Goal: Information Seeking & Learning: Check status

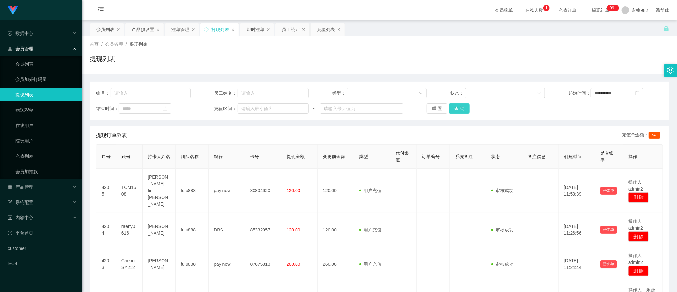
click at [462, 108] on button "查 询" at bounding box center [459, 109] width 21 height 10
click at [178, 26] on div "注单管理" at bounding box center [181, 29] width 18 height 12
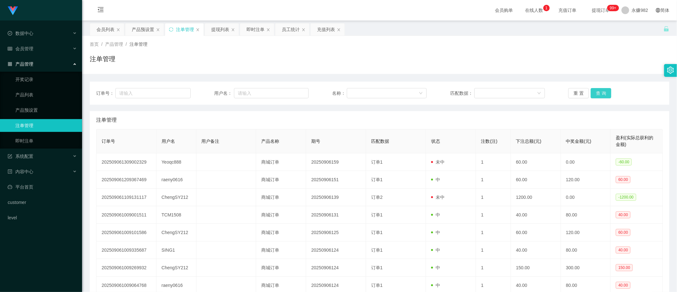
click at [601, 95] on button "查 询" at bounding box center [601, 93] width 21 height 10
click at [134, 31] on div "产品预设置" at bounding box center [143, 29] width 22 height 12
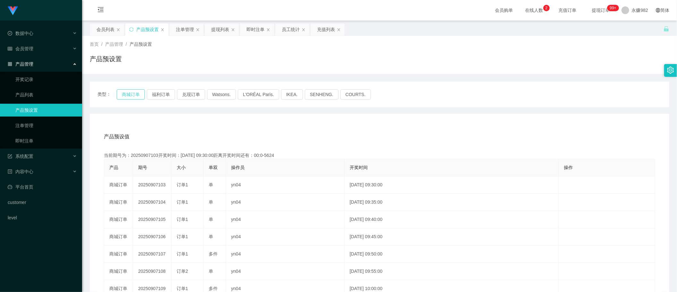
click at [133, 94] on button "商城订单" at bounding box center [131, 94] width 28 height 10
click at [161, 94] on button "福利订单" at bounding box center [161, 94] width 28 height 10
click at [191, 92] on button "兑现订单" at bounding box center [191, 94] width 28 height 10
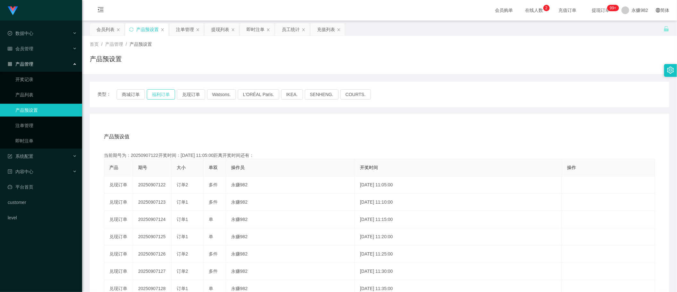
click at [172, 92] on button "福利订单" at bounding box center [161, 94] width 28 height 10
click at [326, 30] on div "充值列表" at bounding box center [326, 29] width 18 height 12
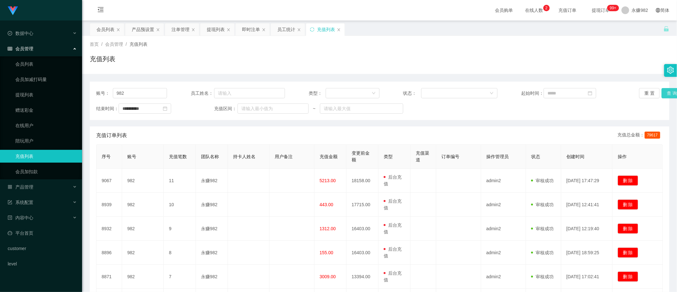
click at [663, 95] on button "查 询" at bounding box center [672, 93] width 21 height 10
click at [289, 27] on div "员工统计" at bounding box center [286, 29] width 18 height 12
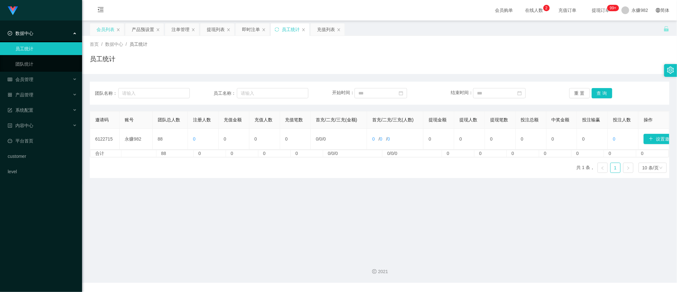
click at [102, 30] on div "会员列表" at bounding box center [106, 29] width 18 height 12
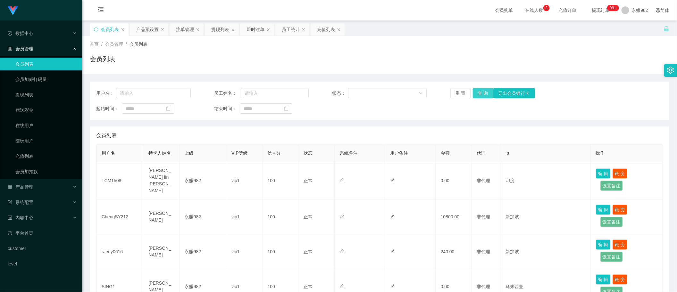
click at [484, 89] on button "查 询" at bounding box center [483, 93] width 21 height 10
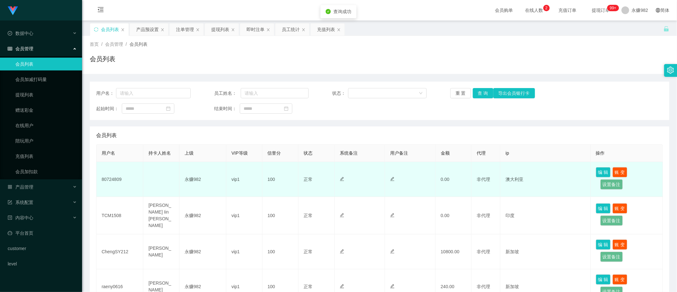
click at [114, 180] on td "80724809" at bounding box center [120, 179] width 47 height 35
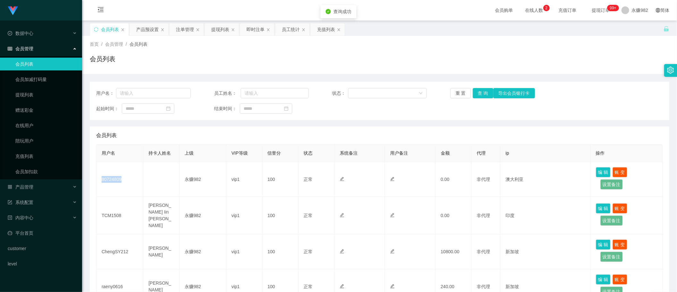
copy td "80724809"
click at [149, 31] on div "产品预设置" at bounding box center [147, 29] width 22 height 12
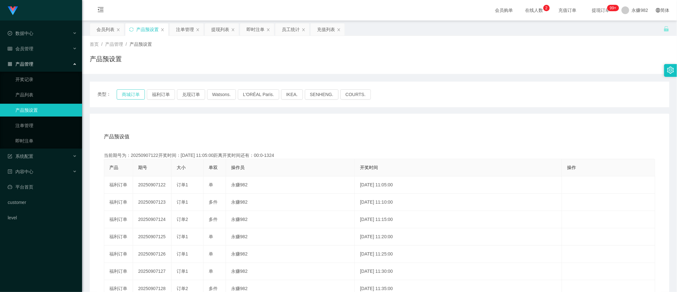
click at [131, 96] on button "商城订单" at bounding box center [131, 94] width 28 height 10
click at [185, 30] on div "注单管理" at bounding box center [185, 29] width 18 height 12
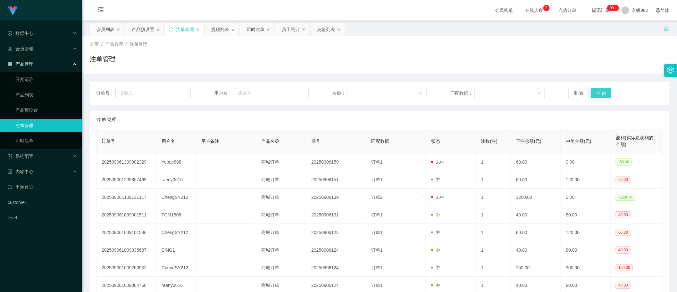
click at [601, 97] on button "查 询" at bounding box center [601, 93] width 21 height 10
click at [601, 89] on button "查 询" at bounding box center [601, 93] width 21 height 10
click at [383, 65] on div "注单管理" at bounding box center [380, 61] width 580 height 15
click at [594, 92] on button "查 询" at bounding box center [601, 93] width 21 height 10
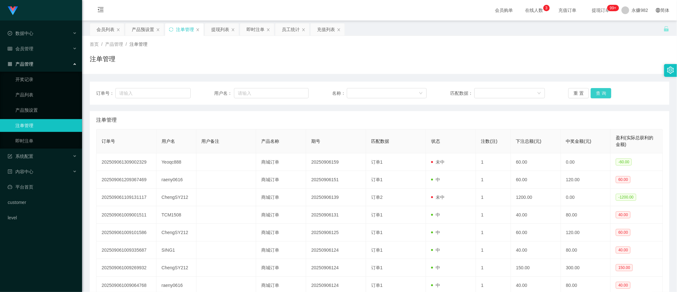
click at [594, 92] on button "查 询" at bounding box center [601, 93] width 21 height 10
click at [357, 66] on div "注单管理" at bounding box center [380, 61] width 580 height 15
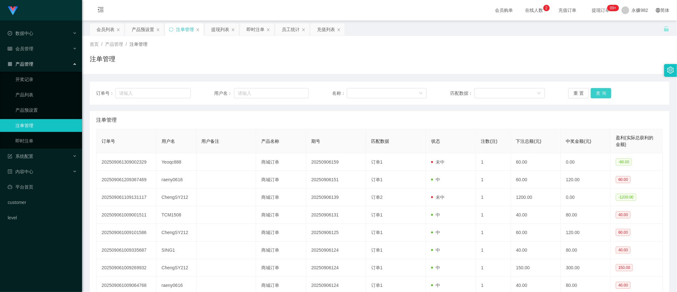
click at [599, 90] on button "查 询" at bounding box center [601, 93] width 21 height 10
click at [599, 90] on div "重 置 查 询" at bounding box center [616, 93] width 95 height 10
click at [594, 93] on button "查 询" at bounding box center [601, 93] width 21 height 10
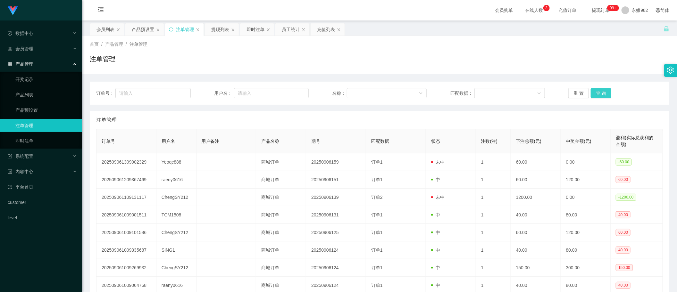
click at [594, 93] on button "查 询" at bounding box center [601, 93] width 21 height 10
click at [594, 93] on div "重 置 查 询" at bounding box center [616, 93] width 95 height 10
click at [594, 93] on button "查 询" at bounding box center [601, 93] width 21 height 10
click at [594, 93] on div "重 置 查 询" at bounding box center [616, 93] width 95 height 10
click at [594, 93] on button "查 询" at bounding box center [601, 93] width 21 height 10
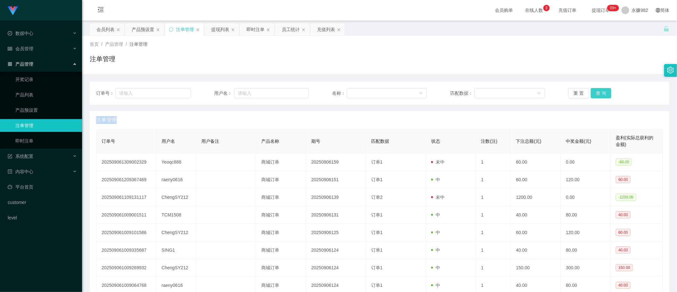
click at [594, 93] on button "查 询" at bounding box center [601, 93] width 21 height 10
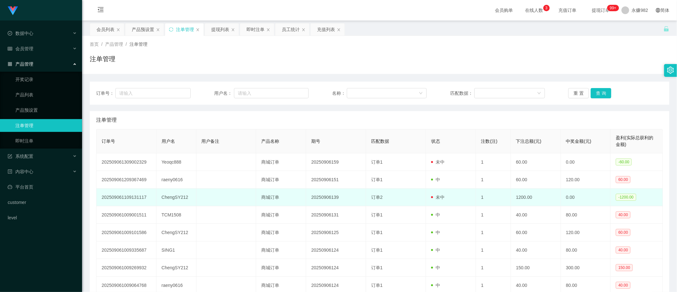
click at [533, 196] on td "1200.00" at bounding box center [536, 198] width 50 height 18
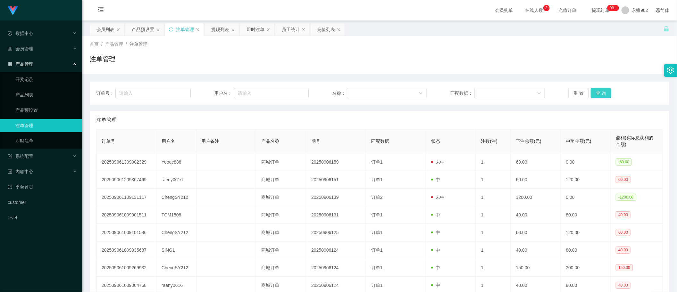
click at [599, 95] on button "查 询" at bounding box center [601, 93] width 21 height 10
click at [599, 93] on button "查 询" at bounding box center [601, 93] width 21 height 10
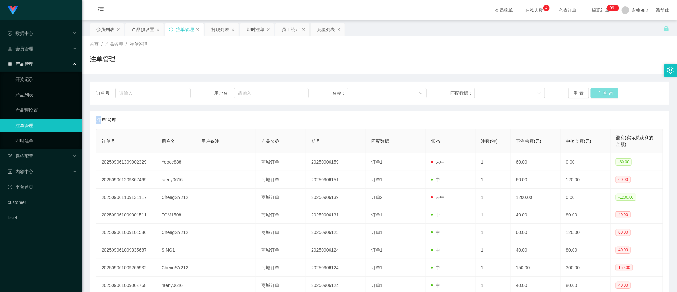
click at [599, 93] on div "重 置 查 询" at bounding box center [616, 93] width 95 height 10
click at [599, 93] on button "查 询" at bounding box center [601, 93] width 21 height 10
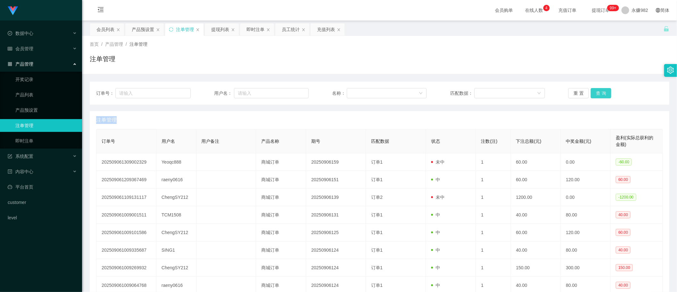
click at [599, 93] on div "重 置 查 询" at bounding box center [616, 93] width 95 height 10
click at [599, 93] on button "查 询" at bounding box center [601, 93] width 21 height 10
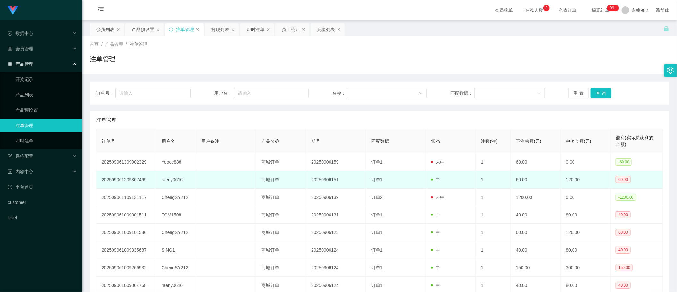
click at [556, 189] on td "60.00" at bounding box center [536, 180] width 50 height 18
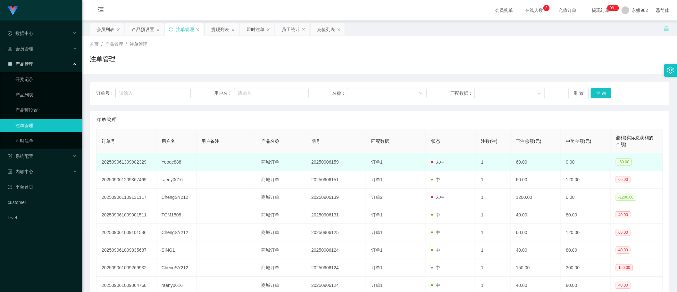
click at [516, 168] on td "60.00" at bounding box center [536, 163] width 50 height 18
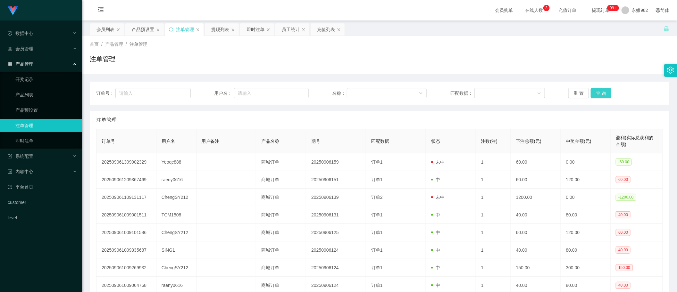
click at [605, 89] on button "查 询" at bounding box center [601, 93] width 21 height 10
click at [384, 68] on div "注单管理" at bounding box center [380, 61] width 580 height 15
click at [602, 94] on button "查 询" at bounding box center [601, 93] width 21 height 10
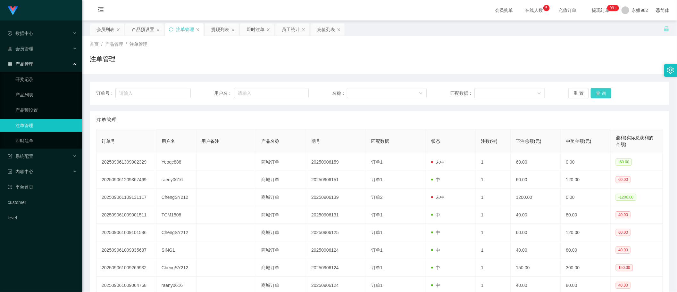
click at [602, 94] on button "查 询" at bounding box center [601, 93] width 21 height 10
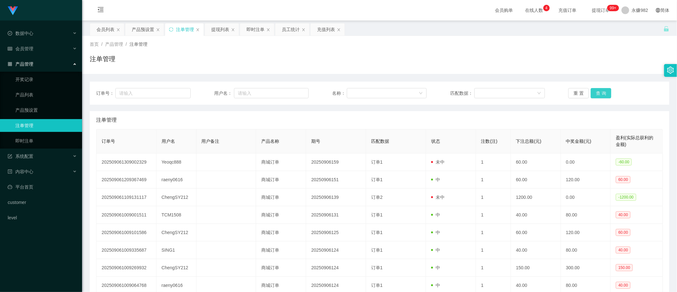
click at [602, 94] on button "查 询" at bounding box center [601, 93] width 21 height 10
click at [602, 94] on div "重 置 查 询" at bounding box center [616, 93] width 95 height 10
click at [602, 94] on button "查 询" at bounding box center [601, 93] width 21 height 10
click at [602, 94] on div "重 置 查 询" at bounding box center [616, 93] width 95 height 10
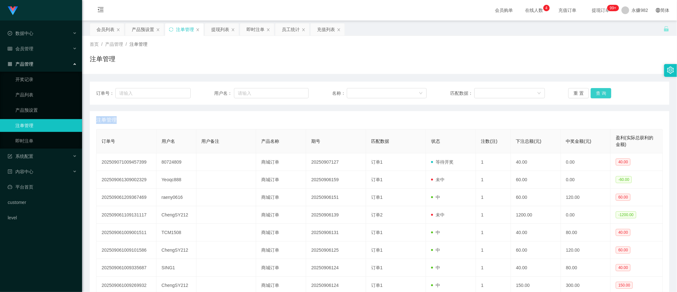
click at [602, 94] on button "查 询" at bounding box center [601, 93] width 21 height 10
click at [602, 94] on div "重 置 查 询" at bounding box center [616, 93] width 95 height 10
click at [602, 94] on button "查 询" at bounding box center [601, 93] width 21 height 10
click at [605, 91] on button "查 询" at bounding box center [601, 93] width 21 height 10
click at [223, 33] on div "提现列表" at bounding box center [220, 29] width 18 height 12
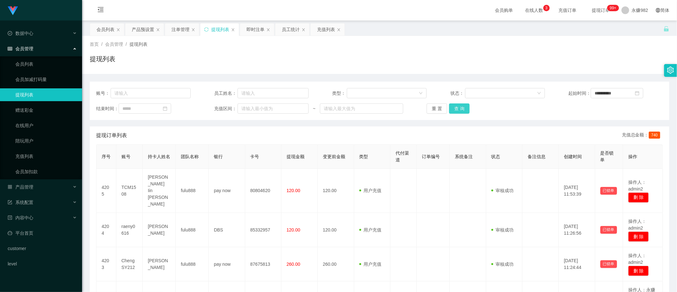
click at [455, 107] on button "查 询" at bounding box center [459, 109] width 21 height 10
click at [451, 105] on button "查 询" at bounding box center [459, 109] width 21 height 10
click at [451, 104] on button "查 询" at bounding box center [459, 109] width 21 height 10
click at [456, 109] on button "查 询" at bounding box center [459, 109] width 21 height 10
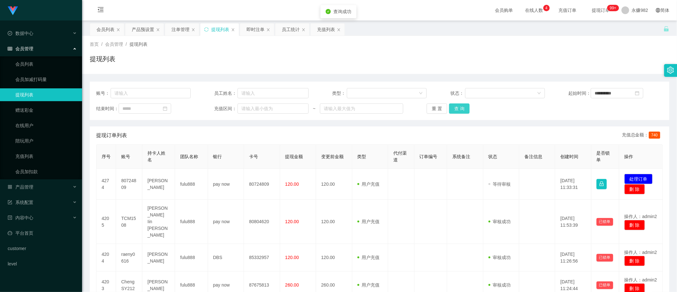
click at [456, 109] on button "查 询" at bounding box center [459, 109] width 21 height 10
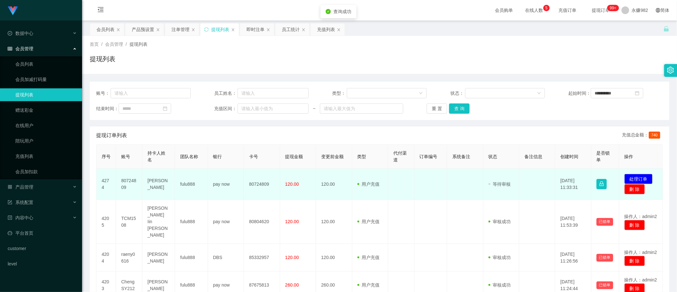
click at [155, 185] on td "[PERSON_NAME]" at bounding box center [158, 184] width 33 height 31
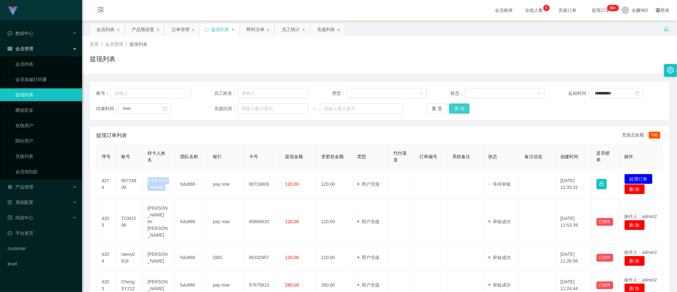
click at [457, 112] on button "查 询" at bounding box center [459, 109] width 21 height 10
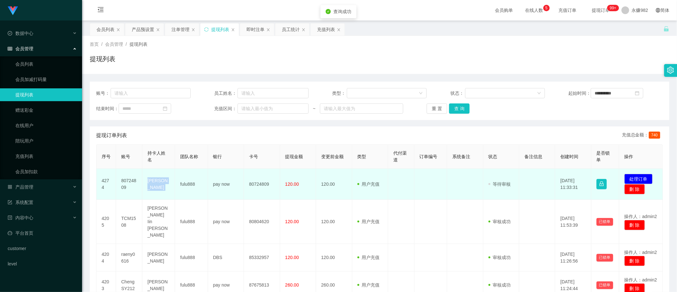
click at [160, 182] on td "[PERSON_NAME]" at bounding box center [158, 184] width 33 height 31
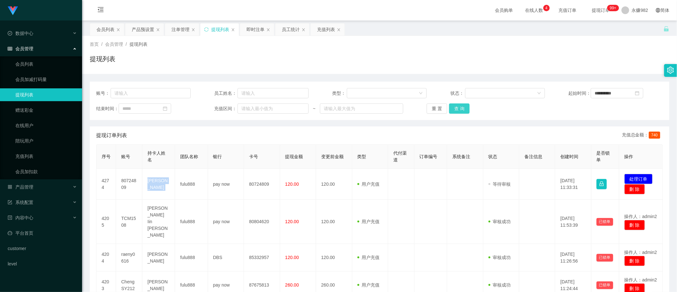
click at [461, 108] on button "查 询" at bounding box center [459, 109] width 21 height 10
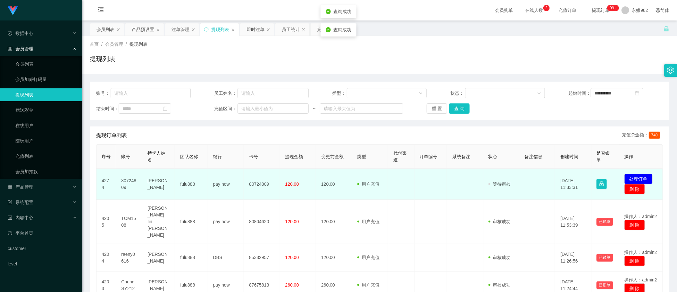
click at [133, 178] on td "80724809" at bounding box center [129, 184] width 26 height 31
click at [132, 178] on td "80724809" at bounding box center [129, 184] width 26 height 31
click at [132, 179] on td "80724809" at bounding box center [129, 184] width 26 height 31
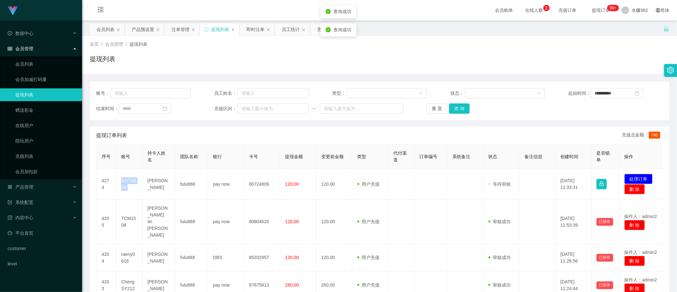
copy td "80724809"
drag, startPoint x: 338, startPoint y: 138, endPoint x: 373, endPoint y: 138, distance: 34.3
click at [338, 138] on div "提现订单列表 充值总金额： 740" at bounding box center [379, 136] width 567 height 18
click at [465, 109] on button "查 询" at bounding box center [459, 109] width 21 height 10
click at [105, 31] on div "会员列表" at bounding box center [106, 29] width 18 height 12
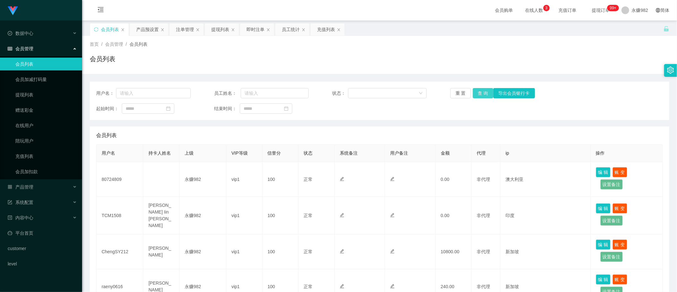
click at [476, 95] on button "查 询" at bounding box center [483, 93] width 21 height 10
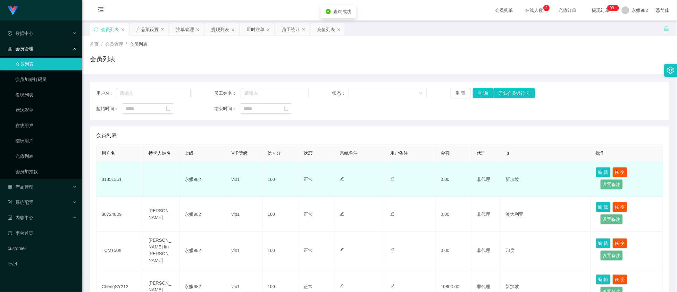
click at [115, 176] on td "81851351" at bounding box center [120, 179] width 47 height 35
copy td "81851351"
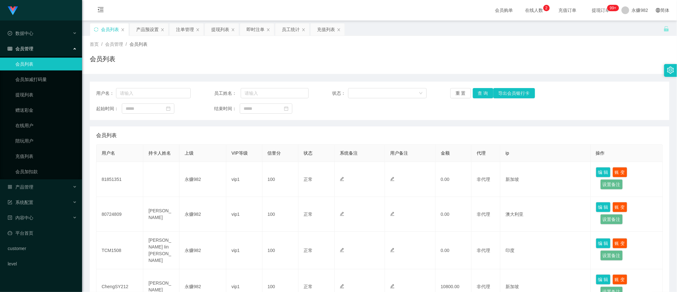
click at [482, 89] on button "查 询" at bounding box center [483, 93] width 21 height 10
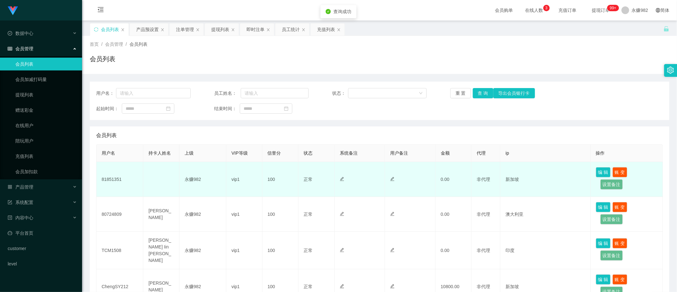
click at [114, 180] on td "81851351" at bounding box center [120, 179] width 47 height 35
copy td "81851351"
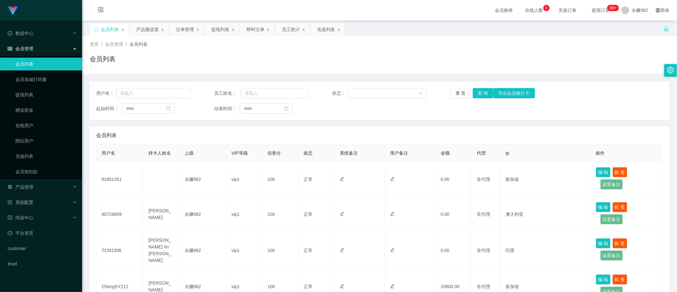
click at [477, 92] on button "查 询" at bounding box center [483, 93] width 21 height 10
click at [145, 25] on div "产品预设置" at bounding box center [147, 29] width 22 height 12
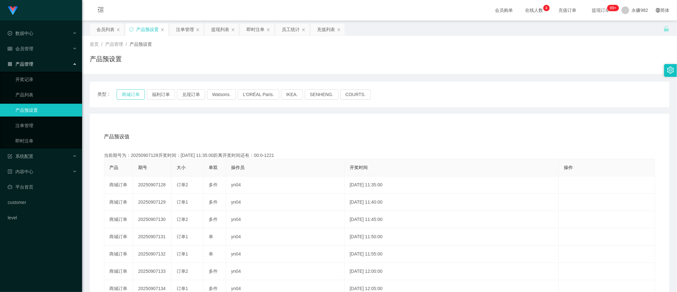
click at [127, 98] on button "商城订单" at bounding box center [131, 94] width 28 height 10
click at [180, 31] on div "注单管理" at bounding box center [185, 29] width 18 height 12
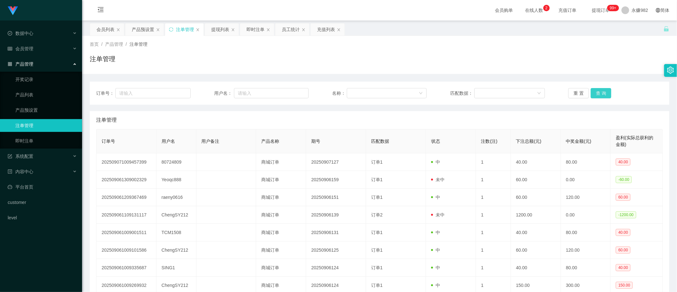
click at [592, 93] on button "查 询" at bounding box center [601, 93] width 21 height 10
click at [137, 108] on div "订单号： 用户名： 名称： 匹配数据： 重 置 查 询 注单管理 订单号 用户名 用户备注 产品名称 期号 匹配数据 状态 注数(注) 下注总额(元) 中奖金…" at bounding box center [380, 216] width 580 height 269
click at [597, 95] on button "查 询" at bounding box center [601, 93] width 21 height 10
click at [607, 95] on button "查 询" at bounding box center [601, 93] width 21 height 10
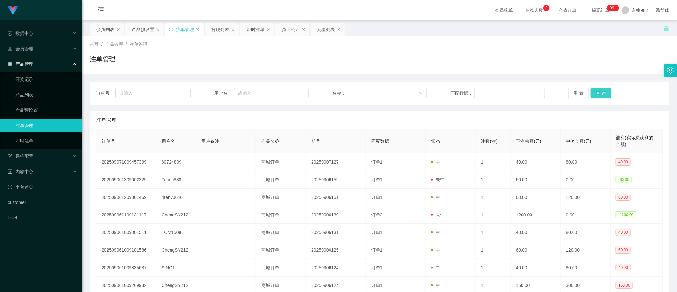
click at [600, 90] on button "查 询" at bounding box center [601, 93] width 21 height 10
click at [596, 92] on button "查 询" at bounding box center [601, 93] width 21 height 10
click at [601, 90] on button "查 询" at bounding box center [601, 93] width 21 height 10
click at [606, 96] on button "查 询" at bounding box center [601, 93] width 21 height 10
click at [606, 92] on button "查 询" at bounding box center [601, 93] width 21 height 10
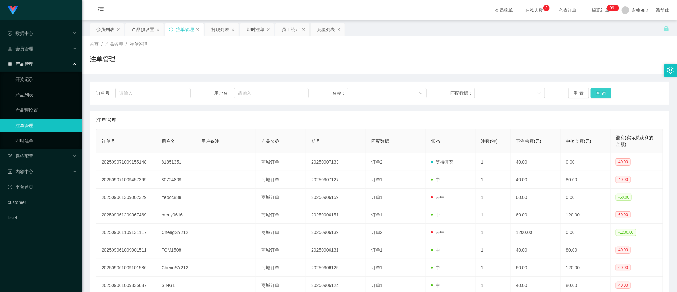
click at [601, 92] on button "查 询" at bounding box center [601, 93] width 21 height 10
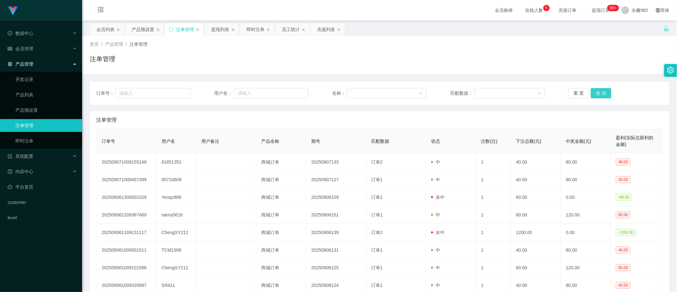
click at [597, 97] on button "查 询" at bounding box center [601, 93] width 21 height 10
click at [222, 29] on div "提现列表" at bounding box center [220, 29] width 18 height 12
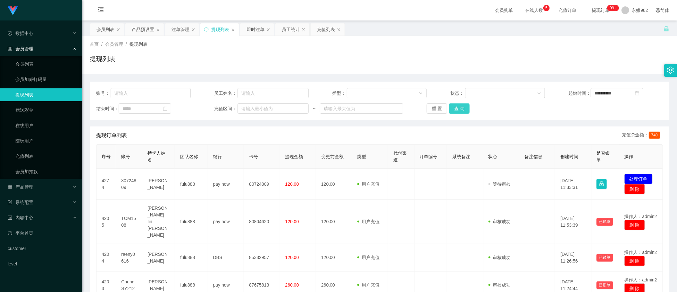
click at [459, 105] on button "查 询" at bounding box center [459, 109] width 21 height 10
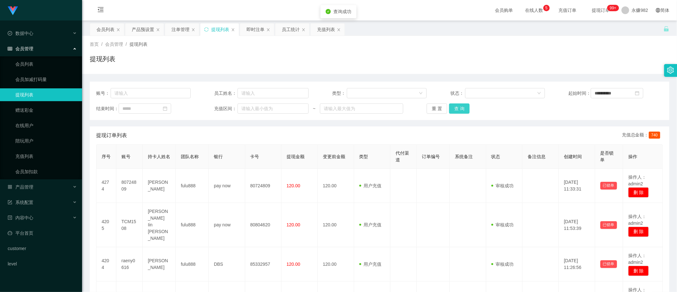
click at [459, 105] on button "查 询" at bounding box center [459, 109] width 21 height 10
click at [387, 69] on div "首页 / 会员管理 / 提现列表 / 提现列表" at bounding box center [379, 55] width 595 height 38
click at [456, 107] on button "查 询" at bounding box center [459, 109] width 21 height 10
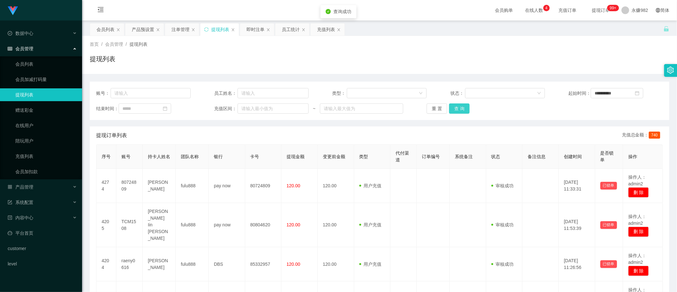
click at [456, 107] on button "查 询" at bounding box center [459, 109] width 21 height 10
click at [507, 52] on div "首页 / 会员管理 / 提现列表 / 提现列表" at bounding box center [380, 55] width 580 height 28
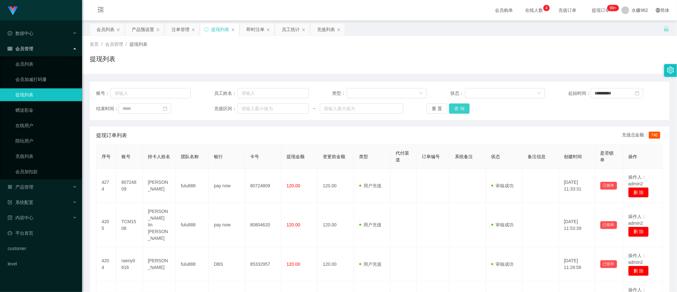
click at [463, 105] on button "查 询" at bounding box center [459, 109] width 21 height 10
click at [461, 108] on button "查 询" at bounding box center [459, 109] width 21 height 10
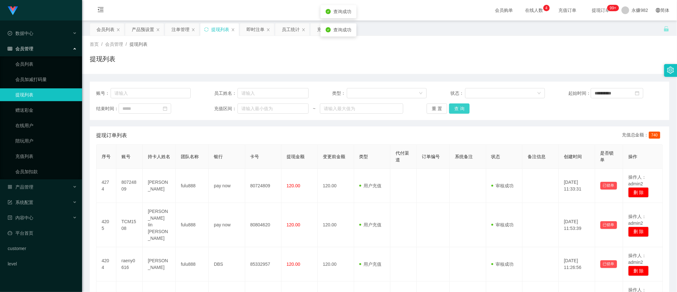
click at [461, 108] on button "查 询" at bounding box center [459, 109] width 21 height 10
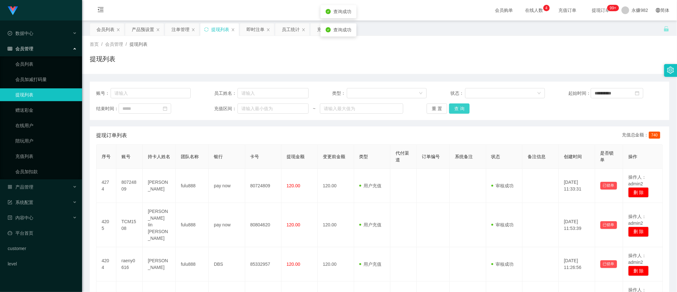
click at [461, 108] on button "查 询" at bounding box center [459, 109] width 21 height 10
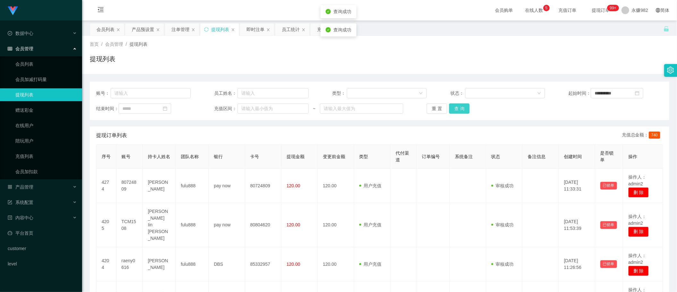
click at [461, 108] on button "查 询" at bounding box center [459, 109] width 21 height 10
click at [352, 49] on div "首页 / 会员管理 / 提现列表 / 提现列表" at bounding box center [380, 55] width 580 height 28
click at [461, 108] on button "查 询" at bounding box center [459, 109] width 21 height 10
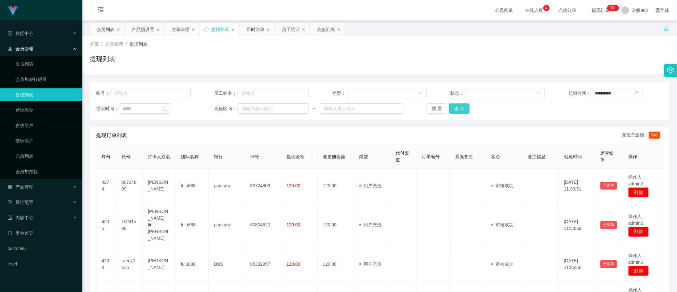
click at [461, 108] on button "查 询" at bounding box center [459, 109] width 21 height 10
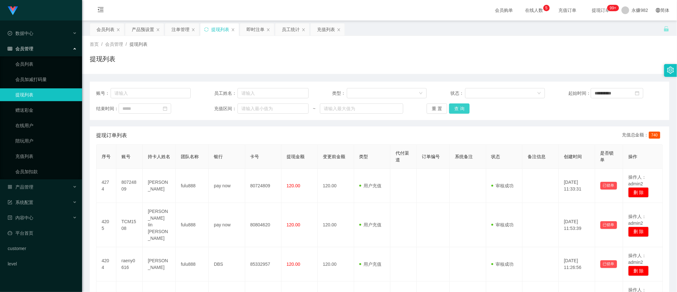
click at [461, 108] on button "查 询" at bounding box center [459, 109] width 21 height 10
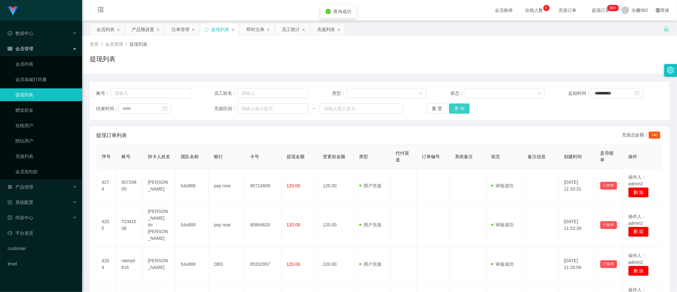
click at [461, 108] on button "查 询" at bounding box center [459, 109] width 21 height 10
click at [458, 107] on button "查 询" at bounding box center [459, 109] width 21 height 10
click at [462, 108] on button "查 询" at bounding box center [459, 109] width 21 height 10
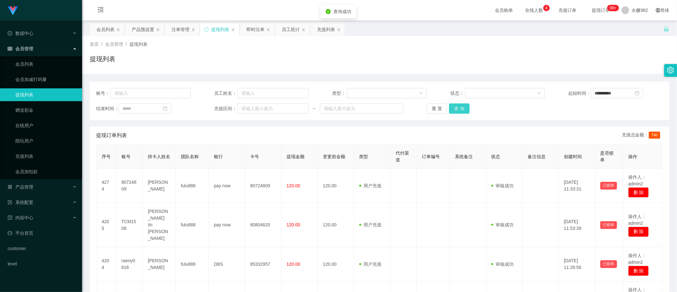
click at [462, 108] on button "查 询" at bounding box center [459, 109] width 21 height 10
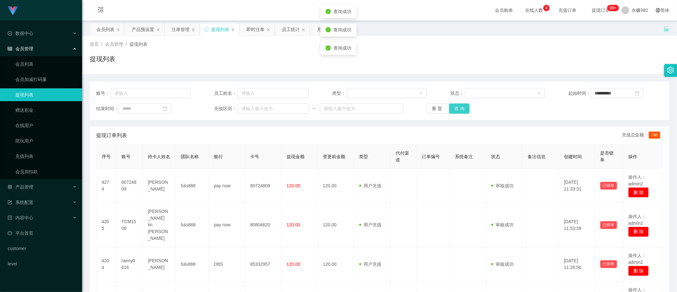
click at [462, 108] on button "查 询" at bounding box center [459, 109] width 21 height 10
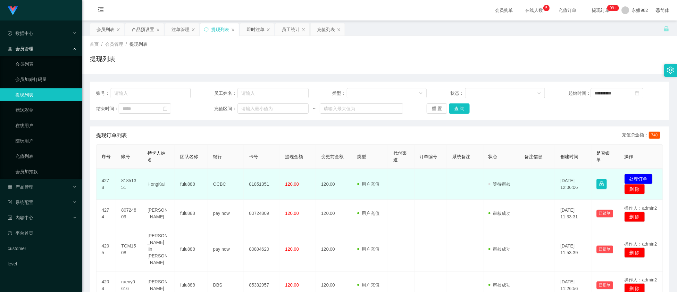
click at [155, 184] on td "HongKai" at bounding box center [158, 184] width 33 height 31
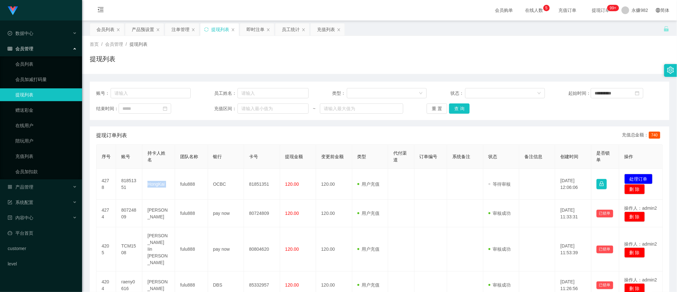
copy td "HongKai"
click at [463, 108] on button "查 询" at bounding box center [459, 109] width 21 height 10
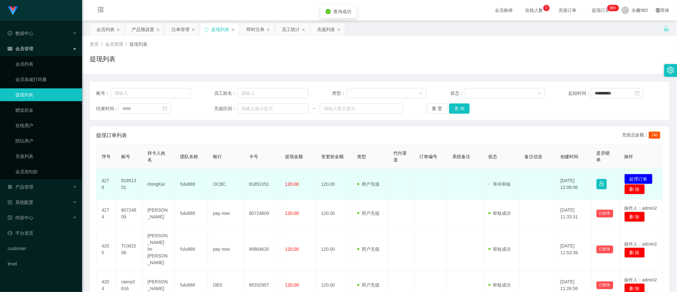
click at [125, 184] on td "81851351" at bounding box center [129, 184] width 26 height 31
click at [126, 184] on td "81851351" at bounding box center [129, 184] width 26 height 31
copy td "81851351"
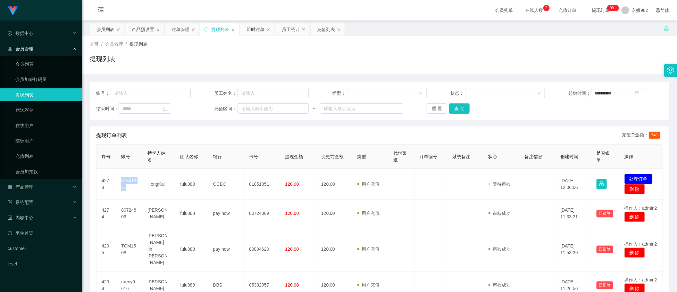
click at [317, 135] on div "提现订单列表 充值总金额： 740" at bounding box center [379, 136] width 567 height 18
click at [457, 105] on button "查 询" at bounding box center [459, 109] width 21 height 10
